Goal: Information Seeking & Learning: Find specific page/section

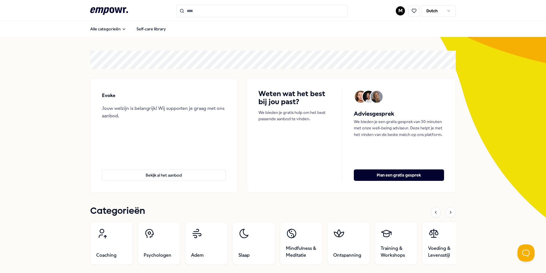
click at [397, 9] on html ".empowr-logo_svg__cls-1{fill:#03032f} M Dutch Alle categorieën Self-care librar…" at bounding box center [273, 136] width 546 height 273
click at [388, 46] on div "Boekingen" at bounding box center [398, 46] width 57 height 17
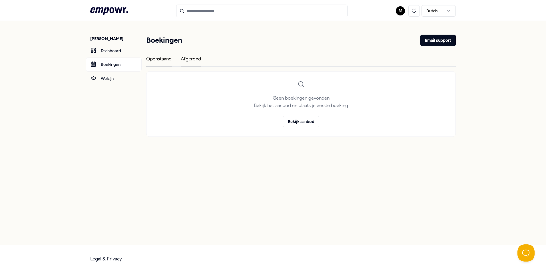
click at [187, 61] on div "Afgerond" at bounding box center [191, 60] width 20 height 11
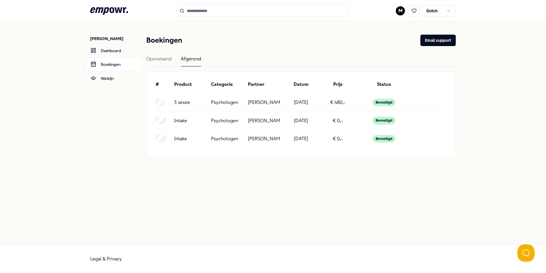
click at [258, 101] on p "Evie Kottmann" at bounding box center [264, 102] width 32 height 7
drag, startPoint x: 167, startPoint y: 105, endPoint x: 200, endPoint y: 102, distance: 33.3
click at [182, 102] on p "3 sessie" at bounding box center [182, 102] width 16 height 7
click at [215, 100] on p "Psychologen" at bounding box center [224, 102] width 27 height 7
click at [261, 97] on div "3 sessie Psychologen Evie Kottmann 29-05-2024 € 480,- Bevestigd" at bounding box center [301, 103] width 291 height 13
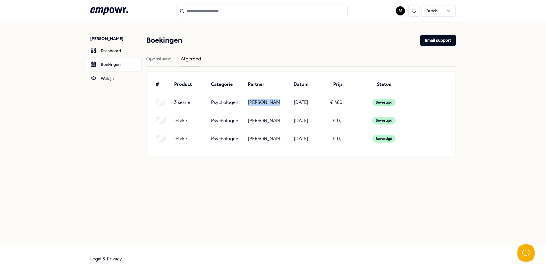
drag, startPoint x: 248, startPoint y: 101, endPoint x: 278, endPoint y: 100, distance: 30.0
click at [278, 100] on div "3 sessie Psychologen Evie Kottmann 29-05-2024 € 480,- Bevestigd" at bounding box center [301, 102] width 291 height 7
copy p "Evie Kottmann"
click at [219, 12] on input "Search for products, categories or subcategories" at bounding box center [261, 11] width 171 height 13
paste input "**********"
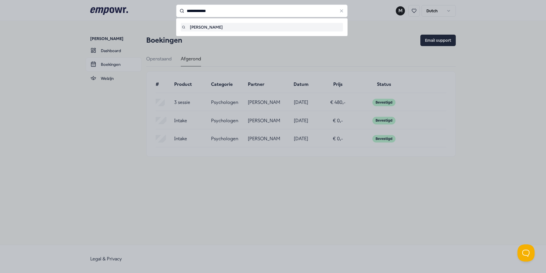
click at [190, 30] on div "Evie Kottmann" at bounding box center [262, 27] width 160 height 6
type input "**********"
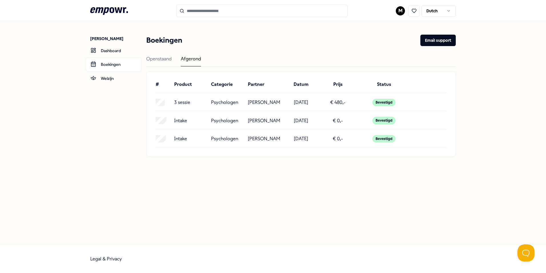
type input "**********"
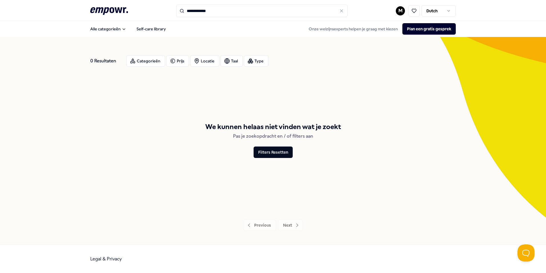
click at [107, 7] on icon ".empowr-logo_svg__cls-1{fill:#03032f}" at bounding box center [109, 11] width 38 height 11
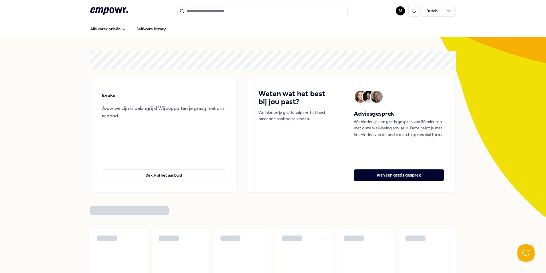
click at [200, 14] on input "Search for products, categories or subcategories" at bounding box center [261, 11] width 171 height 13
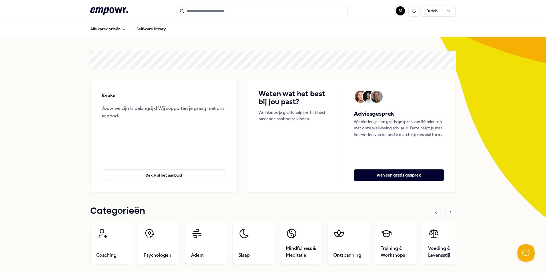
paste input "**********"
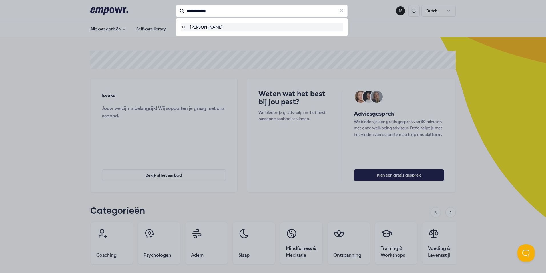
type input "**********"
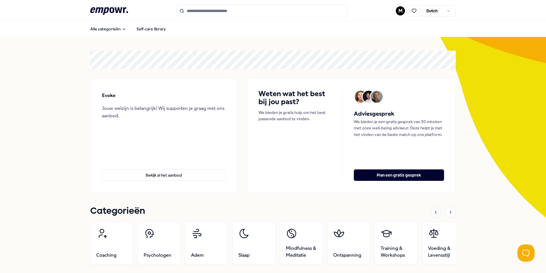
type input "**********"
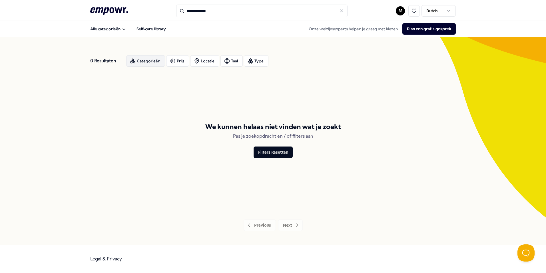
click at [151, 60] on div "Categorieën" at bounding box center [145, 60] width 39 height 11
click at [175, 44] on div "0 Resultaten Categorieën Prijs Locatie Taal Type We kunnen helaas niet vinden w…" at bounding box center [273, 140] width 366 height 207
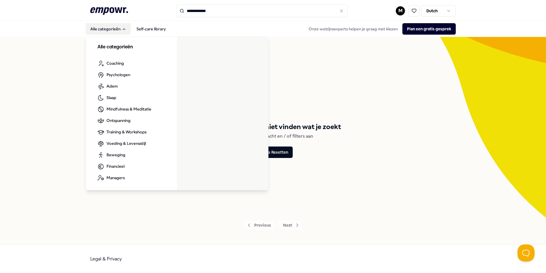
click at [110, 29] on button "Alle categorieën" at bounding box center [108, 28] width 45 height 11
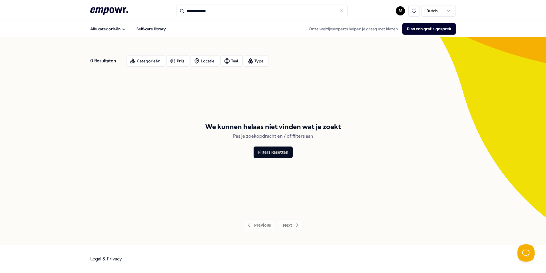
click at [119, 17] on header "**********" at bounding box center [273, 10] width 546 height 21
click at [118, 13] on icon ".empowr-logo_svg__cls-1{fill:#03032f}" at bounding box center [109, 11] width 38 height 11
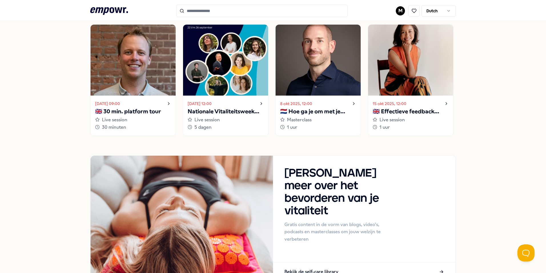
scroll to position [479, 0]
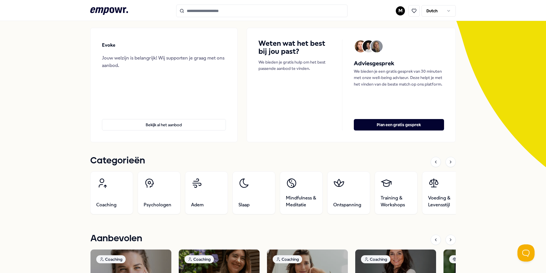
scroll to position [0, 0]
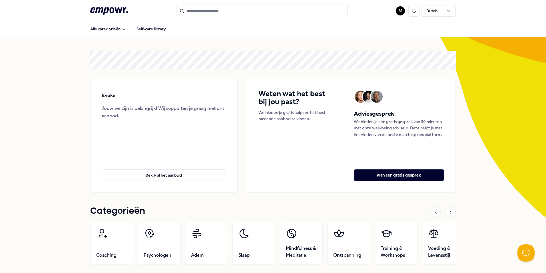
click at [245, 11] on input "Search for products, categories or subcategories" at bounding box center [261, 11] width 171 height 13
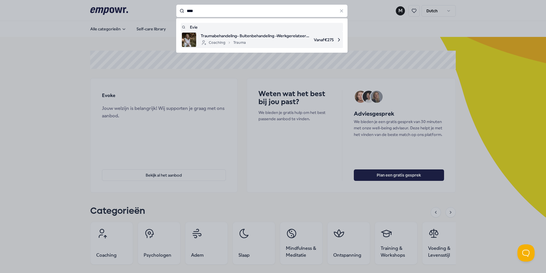
click at [206, 42] on div "Coaching Trauma" at bounding box center [223, 42] width 45 height 7
type input "****"
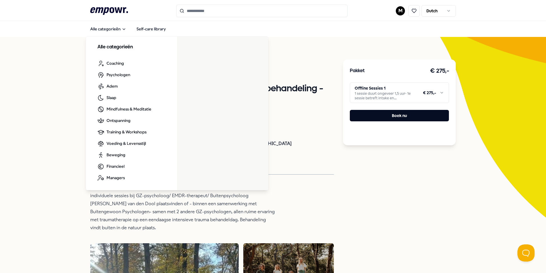
click at [105, 12] on icon at bounding box center [109, 10] width 38 height 7
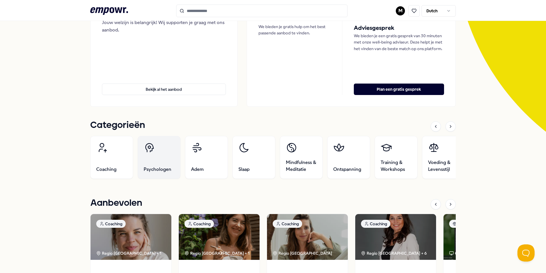
click at [162, 161] on link "Psychologen" at bounding box center [159, 157] width 43 height 43
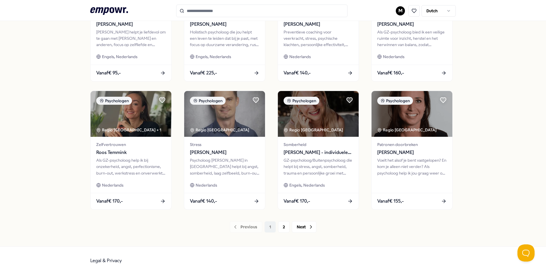
scroll to position [239, 0]
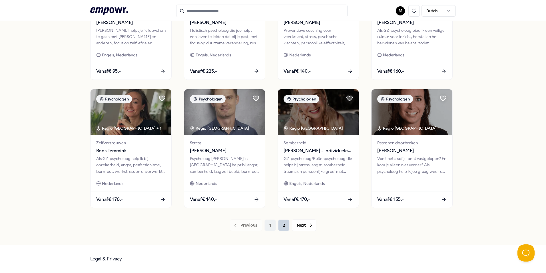
click at [282, 227] on button "2" at bounding box center [283, 224] width 11 height 11
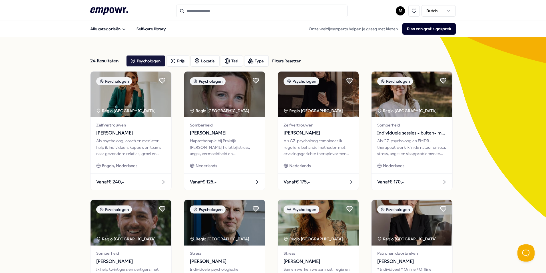
click at [106, 9] on icon at bounding box center [109, 10] width 38 height 7
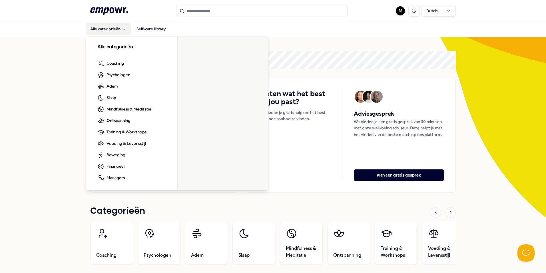
scroll to position [143, 0]
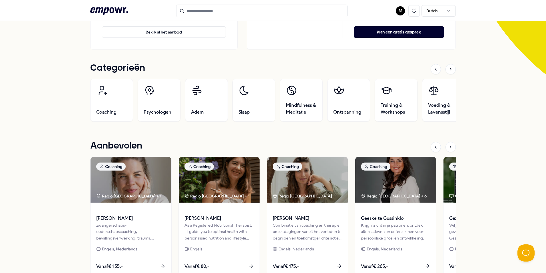
click at [48, 149] on div "Evoke Jouw welzijn is belangrijk! Wij supporten je graag met ons aanbod. Bekijk…" at bounding box center [273, 237] width 546 height 687
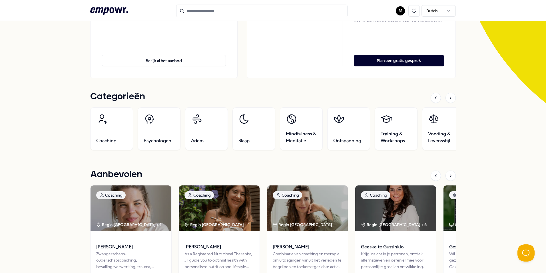
scroll to position [0, 0]
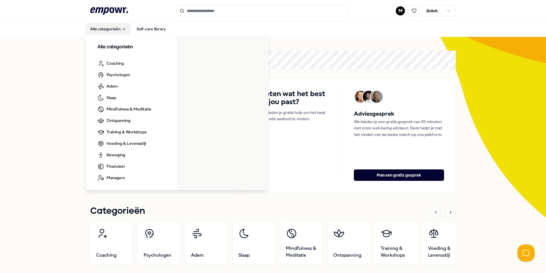
click at [117, 21] on nav "Alle categorieën Self-care library Alle categorieën Coaching Psychologen Adem S…" at bounding box center [273, 29] width 546 height 16
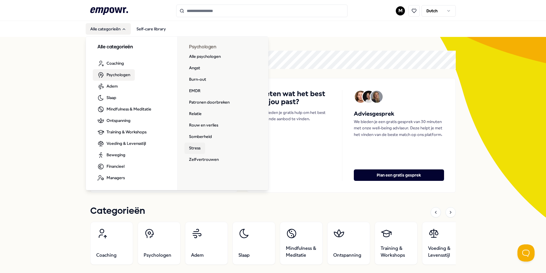
click at [193, 148] on link "Stress" at bounding box center [195, 147] width 21 height 11
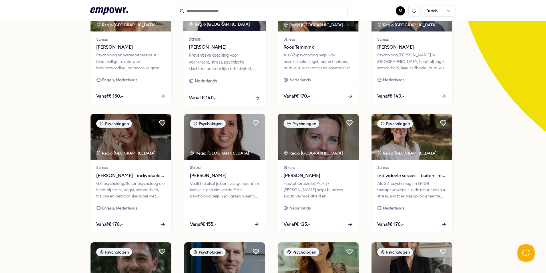
scroll to position [114, 0]
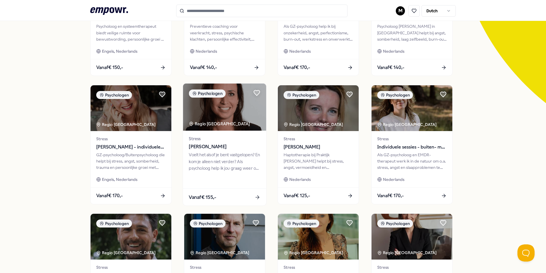
click at [198, 143] on div "Stress Robin Klijn" at bounding box center [224, 142] width 71 height 15
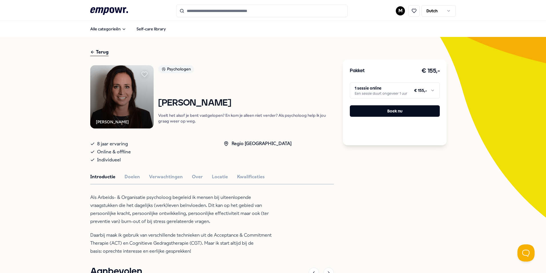
scroll to position [29, 0]
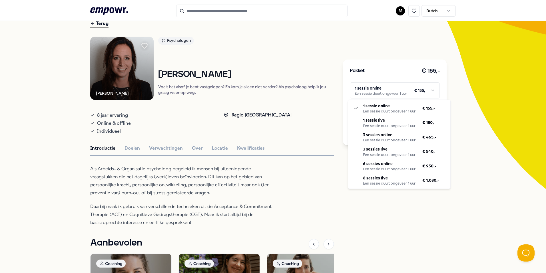
click at [433, 89] on html ".empowr-logo_svg__cls-1{fill:#03032f} M Dutch Alle categorieën Self-care librar…" at bounding box center [273, 136] width 546 height 273
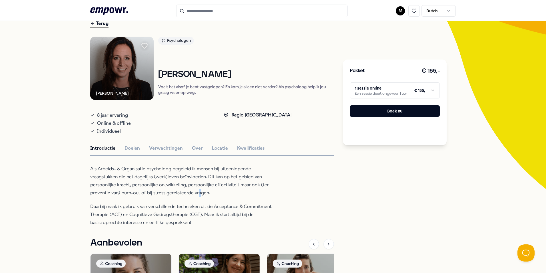
click at [195, 192] on html ".empowr-logo_svg__cls-1{fill:#03032f} M Dutch Alle categorieën Self-care librar…" at bounding box center [273, 136] width 546 height 273
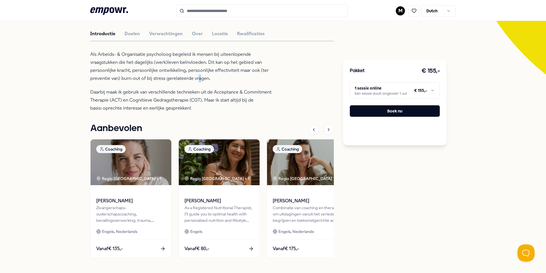
scroll to position [0, 0]
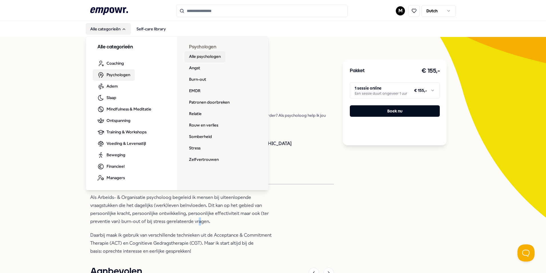
click at [197, 56] on link "Alle psychologen" at bounding box center [205, 56] width 41 height 11
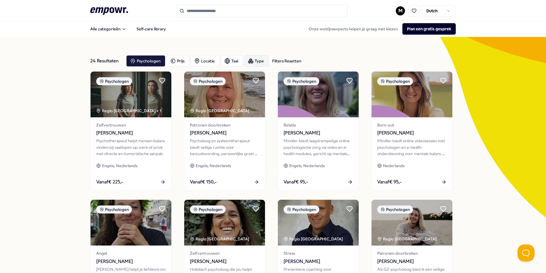
click at [257, 61] on div "Type" at bounding box center [256, 60] width 25 height 11
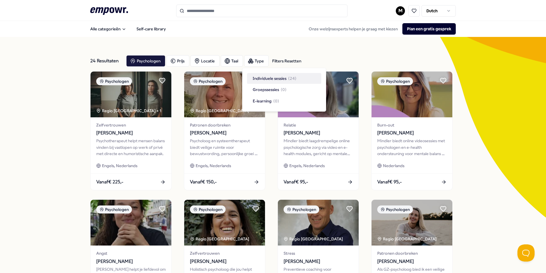
click at [275, 80] on span "Individuele sessies" at bounding box center [270, 78] width 34 height 6
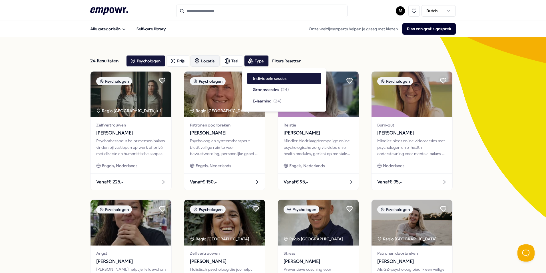
click at [205, 61] on div "Locatie" at bounding box center [205, 60] width 29 height 11
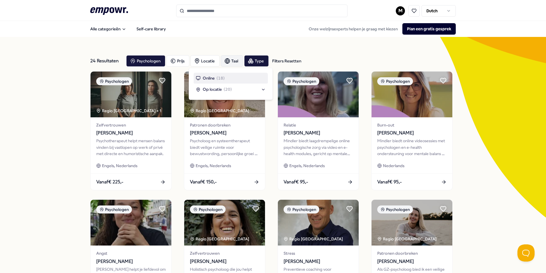
click at [236, 61] on div "Taal" at bounding box center [232, 60] width 22 height 11
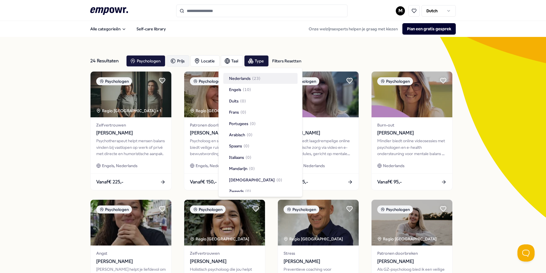
click at [181, 61] on div "Prijs" at bounding box center [178, 60] width 23 height 11
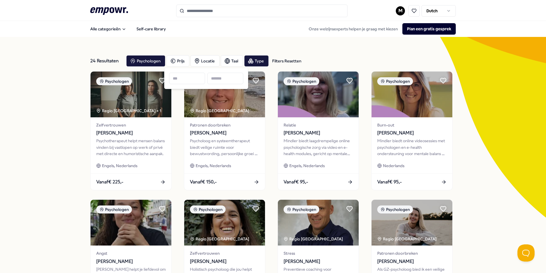
click at [226, 79] on input at bounding box center [225, 78] width 36 height 11
click at [250, 39] on div "24 Resultaten Filters Resetten Psychologen [PERSON_NAME] Taal Type Filters Rese…" at bounding box center [273, 260] width 366 height 446
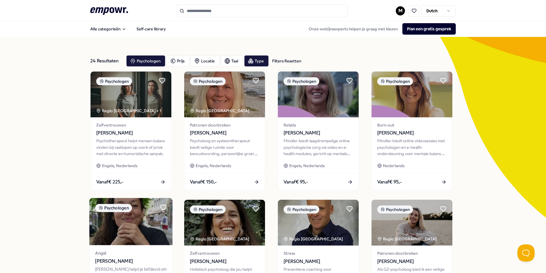
scroll to position [171, 0]
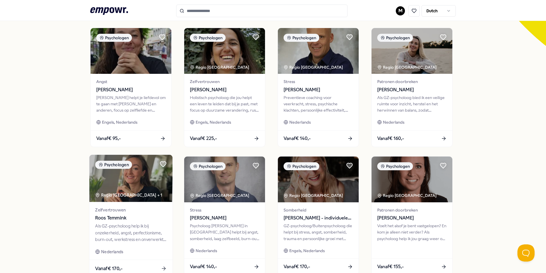
click at [109, 214] on span "Roos Temmink" at bounding box center [130, 217] width 71 height 7
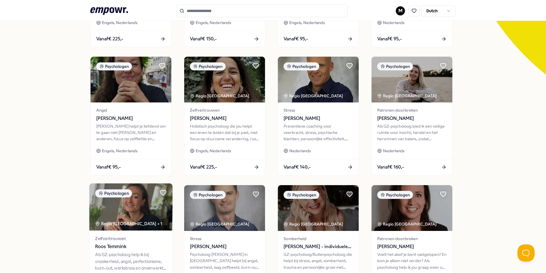
scroll to position [239, 0]
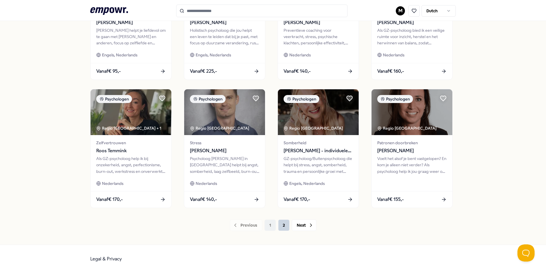
click at [283, 225] on button "2" at bounding box center [283, 224] width 11 height 11
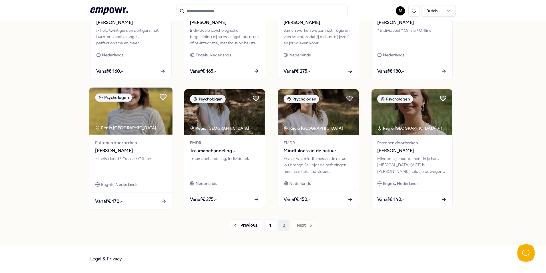
scroll to position [153, 0]
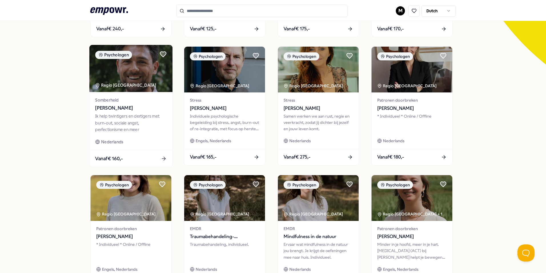
click at [119, 108] on span "[PERSON_NAME]" at bounding box center [130, 107] width 71 height 7
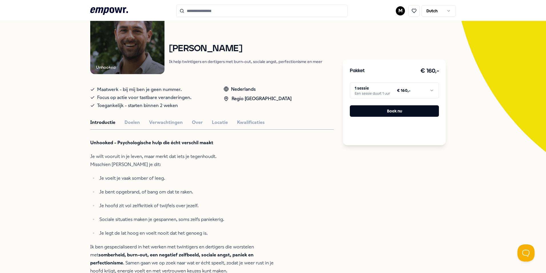
scroll to position [94, 0]
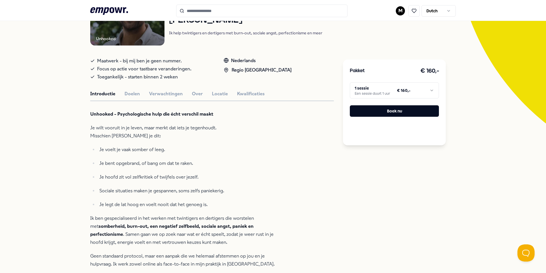
click at [141, 185] on ul "Je voelt je vaak somber of leeg. Je bent opgebrand, of bang om dat te raken. Je…" at bounding box center [183, 176] width 186 height 63
click at [243, 195] on ul "Je voelt je vaak somber of leeg. Je bent opgebrand, of bang om dat te raken. Je…" at bounding box center [183, 176] width 186 height 63
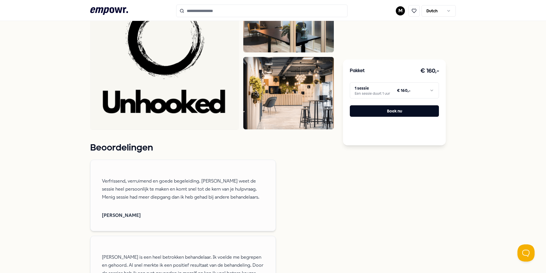
scroll to position [294, 0]
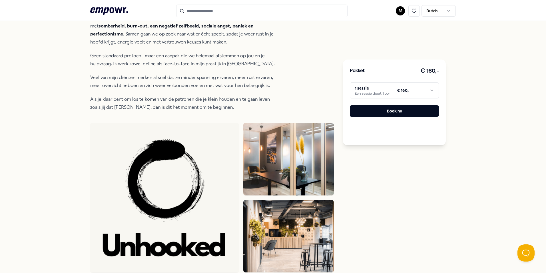
click at [422, 85] on html ".empowr-logo_svg__cls-1{fill:#03032f} M Dutch Alle categorieën Self-care librar…" at bounding box center [273, 136] width 546 height 273
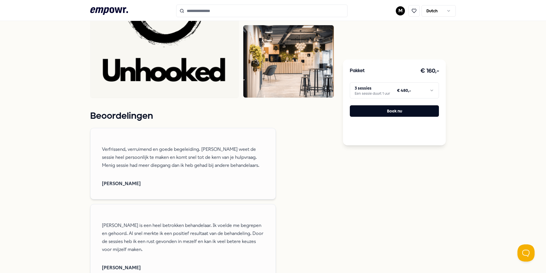
scroll to position [326, 0]
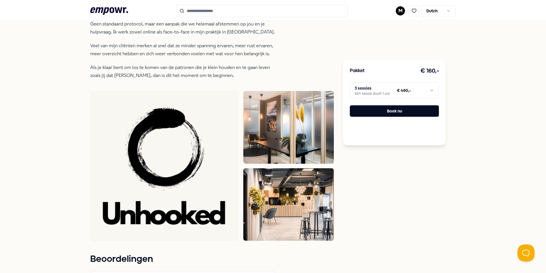
click at [462, 175] on div "Terug Unhooked Psychologen [PERSON_NAME] Ik help twintigers en dertigers met bu…" at bounding box center [273, 192] width 546 height 962
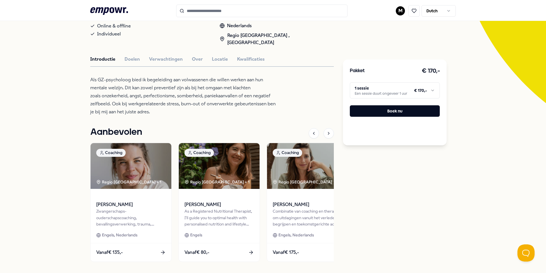
scroll to position [141, 0]
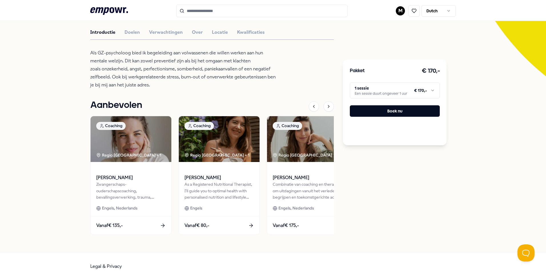
click at [250, 13] on input "Search for products, categories or subcategories" at bounding box center [261, 11] width 171 height 13
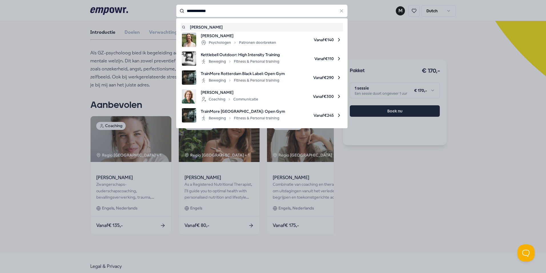
type input "**********"
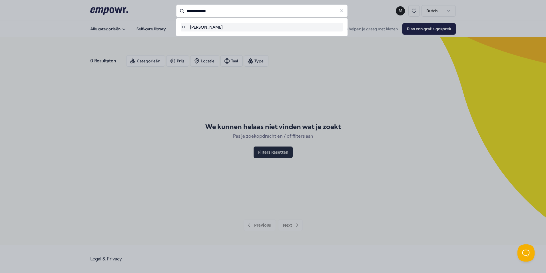
click at [217, 10] on input "**********" at bounding box center [261, 11] width 171 height 13
click at [218, 27] on div "Evie Kottmann" at bounding box center [262, 27] width 160 height 6
type input "**********"
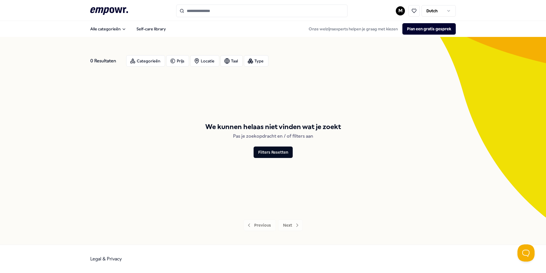
click at [121, 13] on icon at bounding box center [109, 10] width 38 height 7
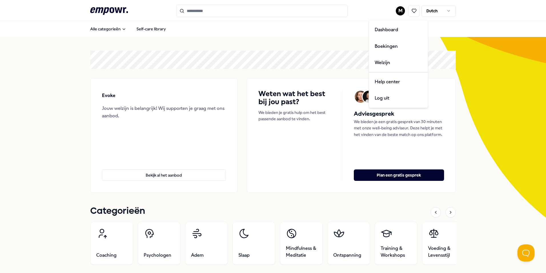
click at [397, 9] on html ".empowr-logo_svg__cls-1{fill:#03032f} M Dutch Alle categorieën Self-care librar…" at bounding box center [273, 136] width 546 height 273
click at [385, 45] on div "Boekingen" at bounding box center [398, 46] width 57 height 17
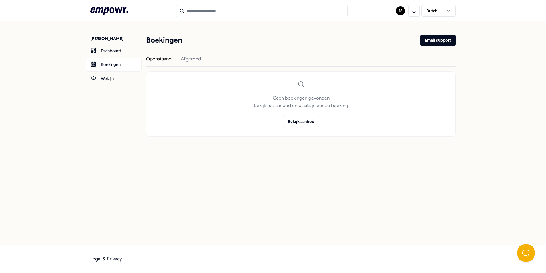
click at [187, 55] on div "Boekingen Email support Openstaand Afgerond Geen boekingen gevonden Bekijk het …" at bounding box center [301, 86] width 310 height 102
click at [189, 59] on div "Afgerond" at bounding box center [191, 60] width 20 height 11
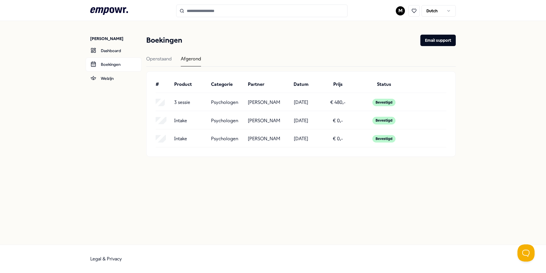
click at [269, 103] on p "Evie Kottmann" at bounding box center [264, 102] width 32 height 7
click at [308, 99] on p "29-05-2024" at bounding box center [301, 102] width 14 height 7
click at [186, 90] on div "# Product Categorie Partner Datum Prijs Status" at bounding box center [301, 87] width 291 height 12
click at [188, 104] on p "3 sessie" at bounding box center [182, 102] width 16 height 7
click at [187, 103] on p "3 sessie" at bounding box center [182, 102] width 16 height 7
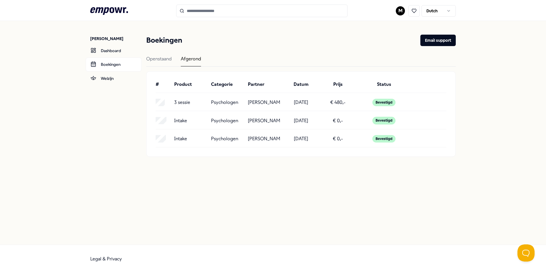
click at [172, 98] on div "3 sessie Psychologen Evie Kottmann 29-05-2024 € 480,- Bevestigd" at bounding box center [301, 103] width 291 height 13
click at [163, 97] on div "3 sessie Psychologen Evie Kottmann 29-05-2024 € 480,- Bevestigd" at bounding box center [301, 103] width 291 height 13
click at [106, 83] on link "Welzijn" at bounding box center [114, 78] width 56 height 14
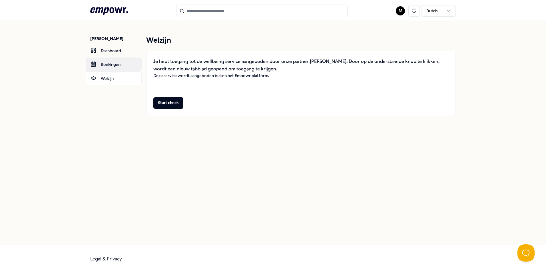
click at [107, 69] on link "Boekingen" at bounding box center [114, 64] width 56 height 14
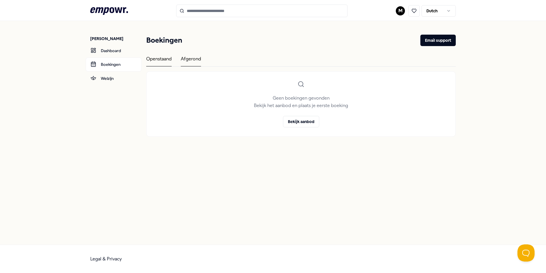
click at [188, 57] on div "Afgerond" at bounding box center [191, 60] width 20 height 11
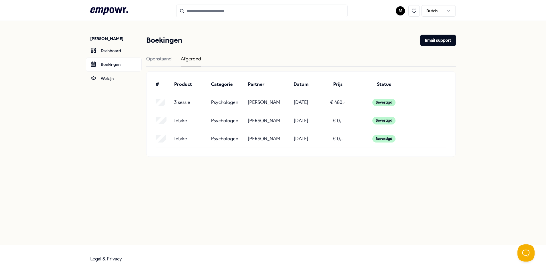
click at [381, 103] on div "Bevestigd" at bounding box center [384, 102] width 23 height 7
click at [250, 101] on p "Evie Kottmann" at bounding box center [264, 102] width 32 height 7
copy p "Evie Kottmann"
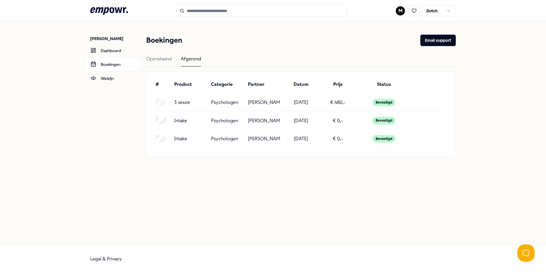
click at [227, 55] on div "Boekingen Email support Openstaand Afgerond # Product Categorie Partner Datum P…" at bounding box center [301, 96] width 310 height 122
